Goal: Find specific page/section: Find specific page/section

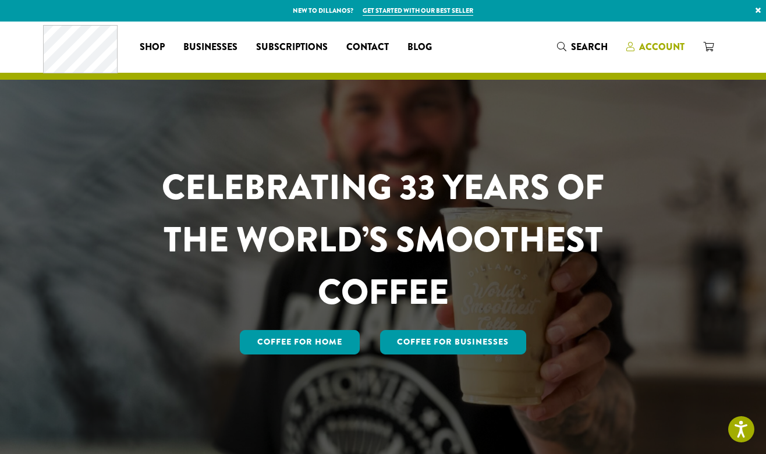
click at [661, 51] on span "Account" at bounding box center [661, 46] width 45 height 13
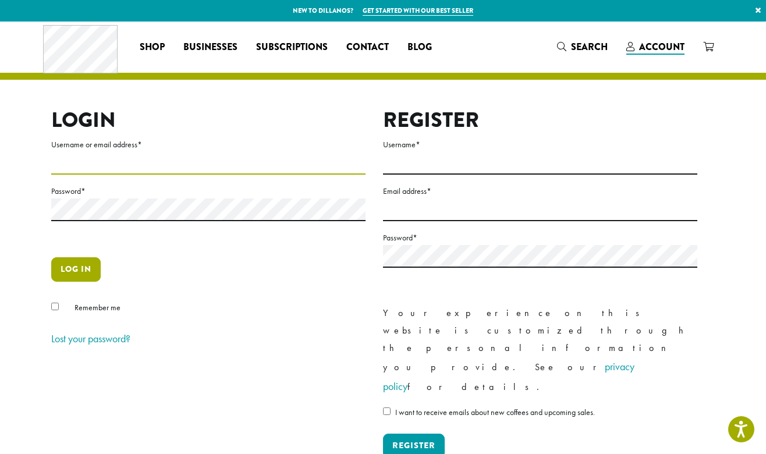
type input "**********"
click at [73, 273] on button "Log in" at bounding box center [75, 269] width 49 height 24
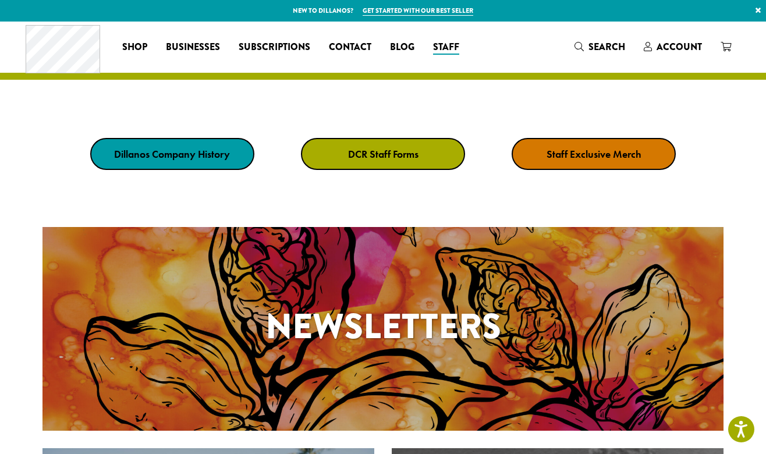
click at [371, 158] on strong "DCR Staff Forms" at bounding box center [383, 153] width 70 height 13
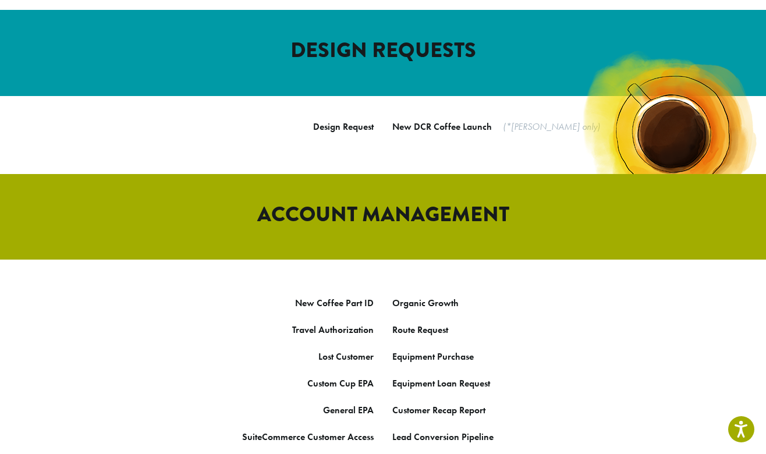
scroll to position [473, 0]
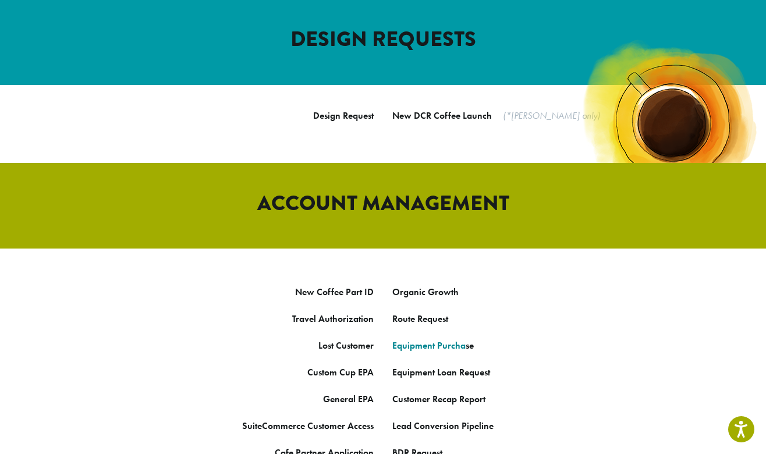
click at [417, 339] on link "Equipment Purcha" at bounding box center [428, 345] width 73 height 12
